Goal: Check status: Check status

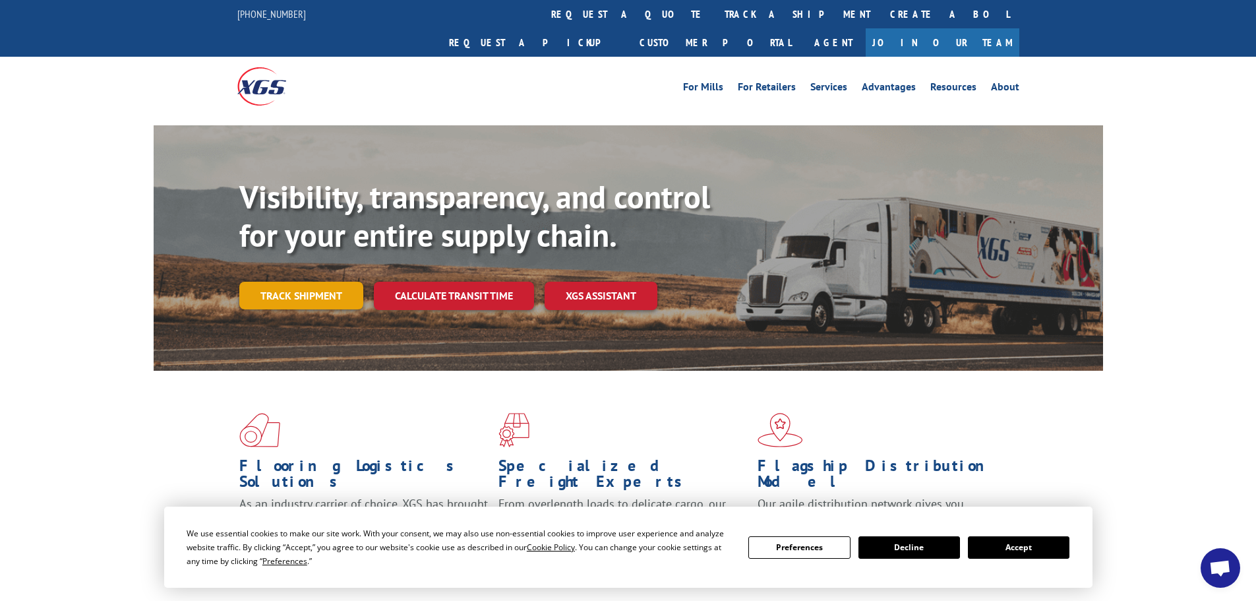
click at [319, 281] on link "Track shipment" at bounding box center [301, 295] width 124 height 28
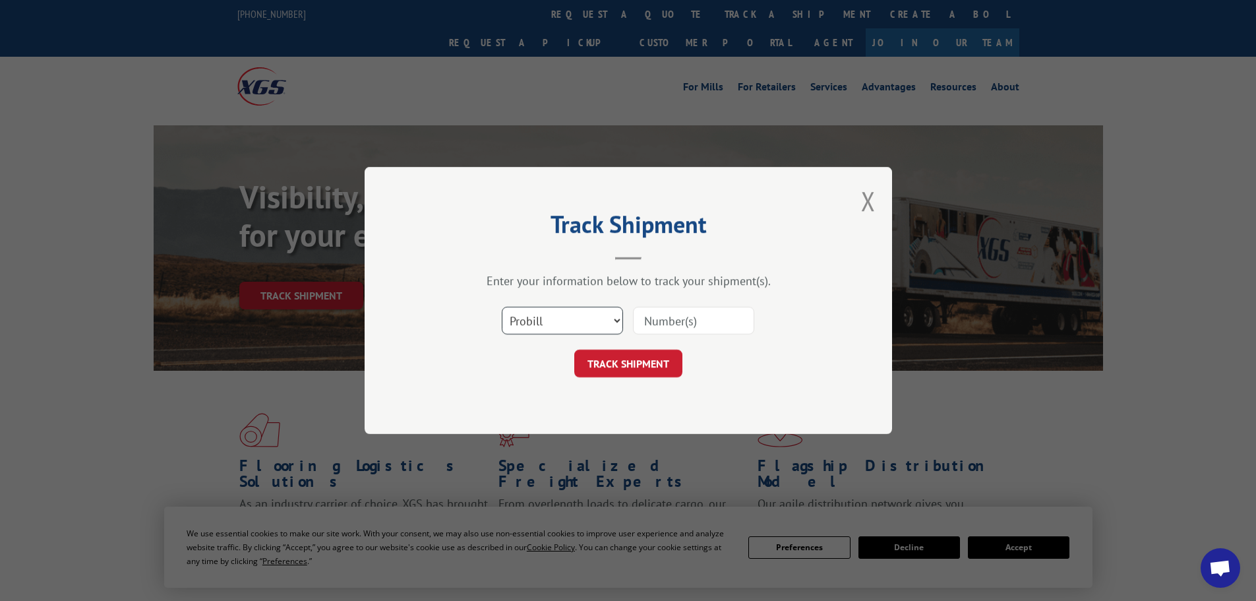
click at [590, 324] on select "Select category... Probill BOL PO" at bounding box center [562, 321] width 121 height 28
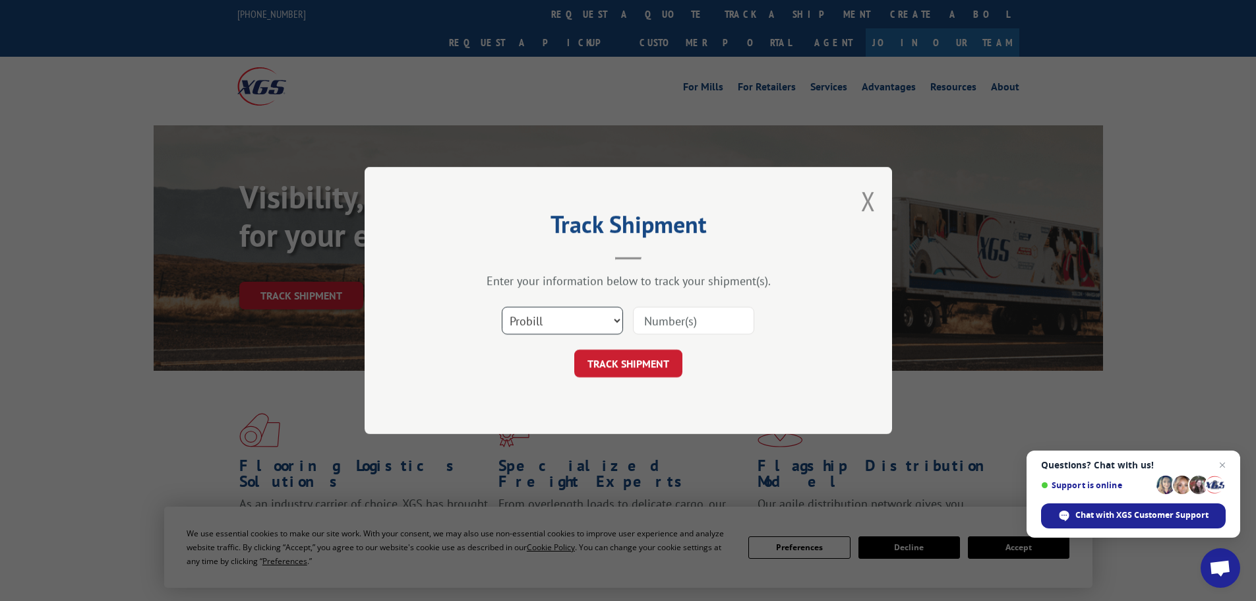
select select "po"
click at [502, 307] on select "Select category... Probill BOL PO" at bounding box center [562, 321] width 121 height 28
click at [683, 331] on input at bounding box center [693, 321] width 121 height 28
paste input "17481180"
type input "17481180"
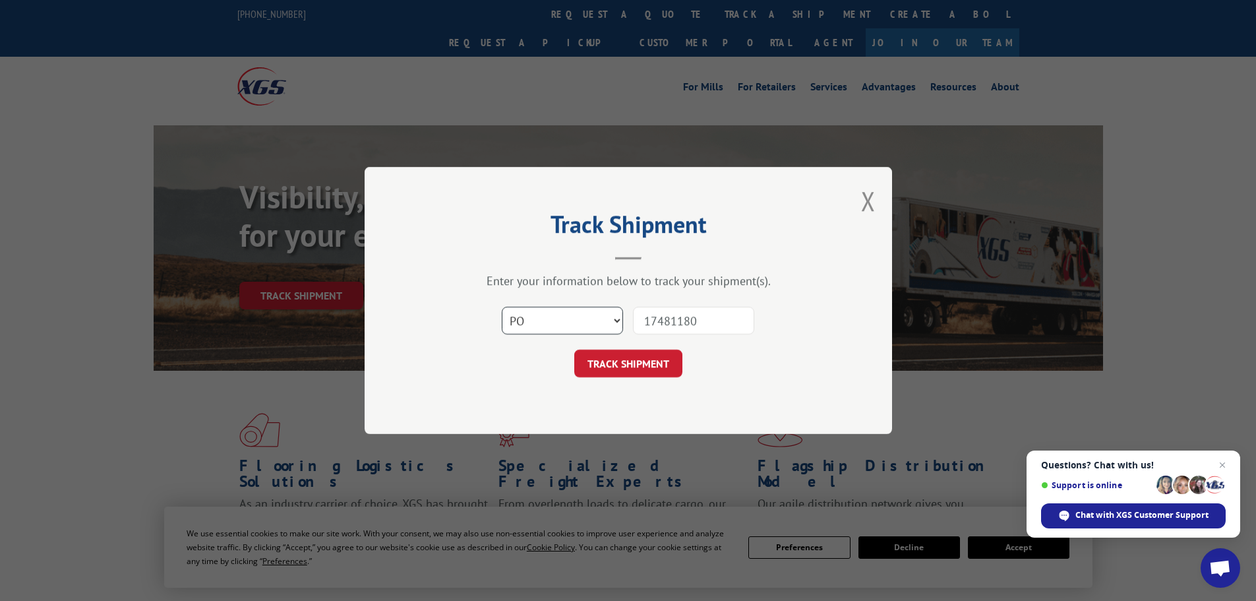
click at [544, 320] on select "Select category... Probill BOL PO" at bounding box center [562, 321] width 121 height 28
select select "probill"
click at [502, 307] on select "Select category... Probill BOL PO" at bounding box center [562, 321] width 121 height 28
click at [650, 369] on button "TRACK SHIPMENT" at bounding box center [628, 363] width 108 height 28
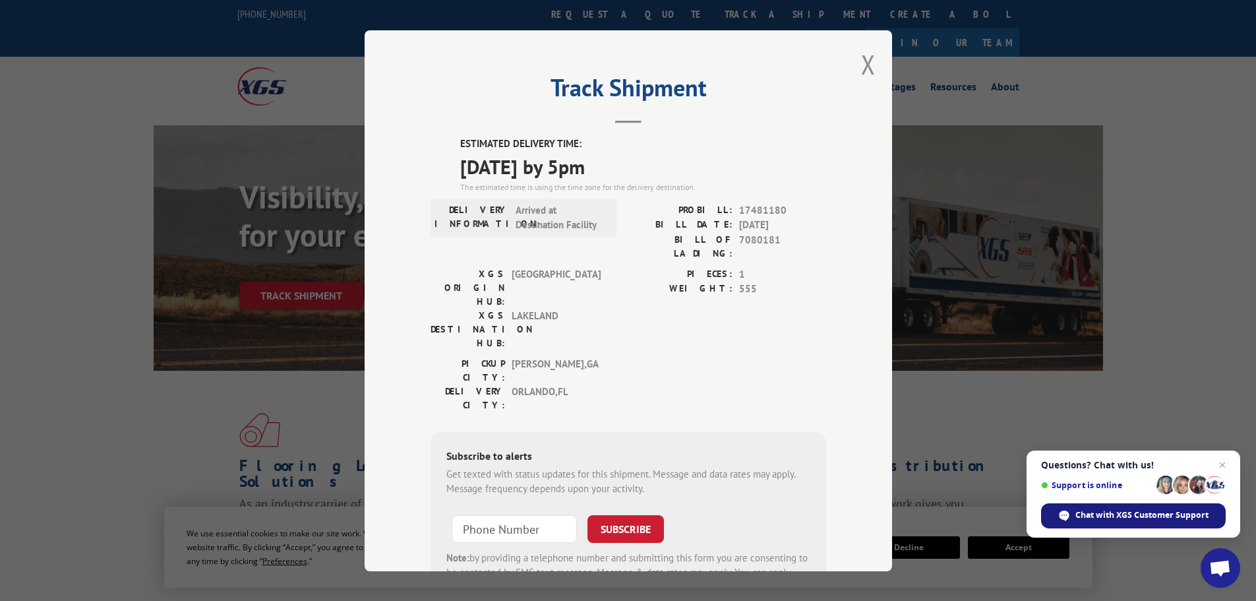
click at [1123, 516] on span "Chat with XGS Customer Support" at bounding box center [1141, 515] width 133 height 12
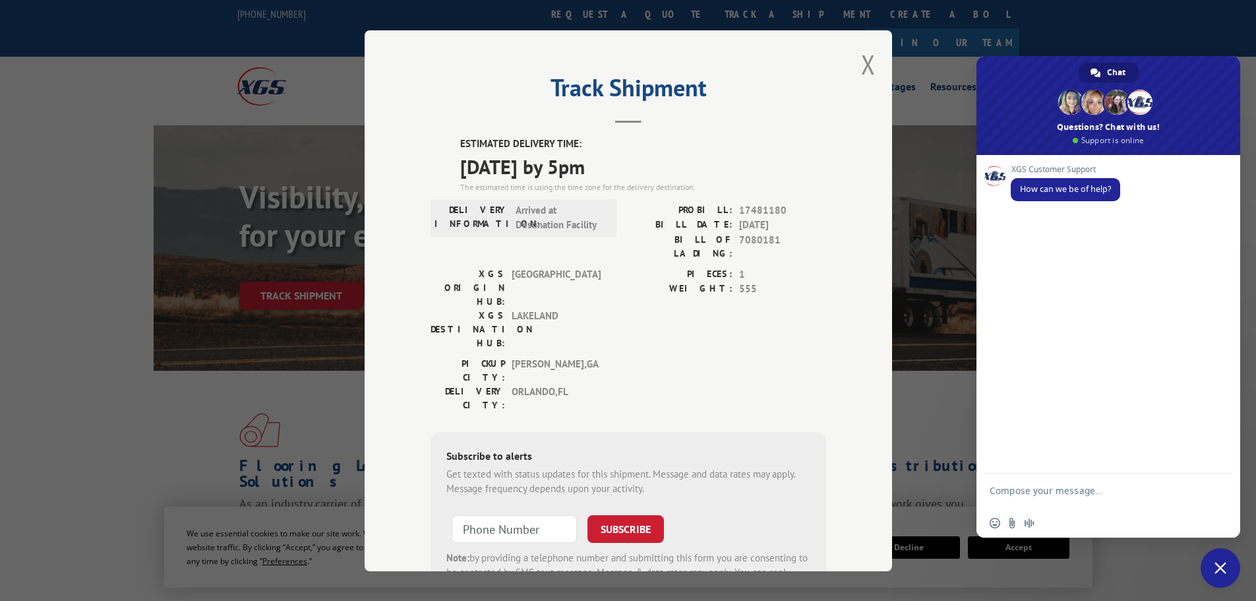
click at [1030, 493] on textarea "Compose your message..." at bounding box center [1094, 497] width 208 height 24
type textarea "Hello, I need to reroute carpet"
